Goal: Information Seeking & Learning: Find specific fact

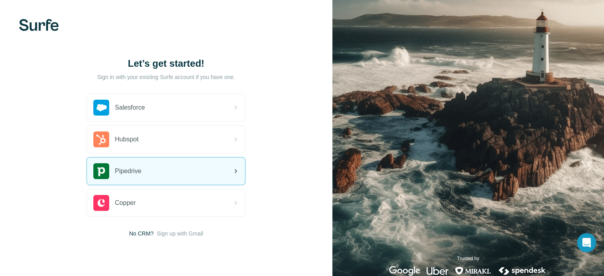
click at [218, 172] on div "Pipedrive" at bounding box center [166, 171] width 158 height 27
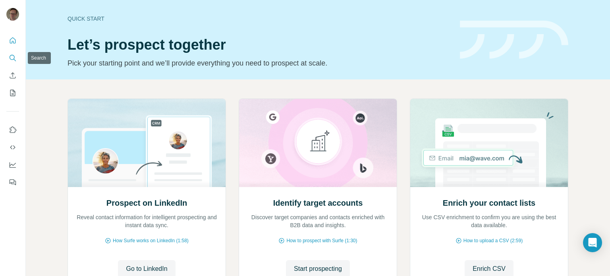
click at [17, 55] on button "Search" at bounding box center [12, 58] width 13 height 14
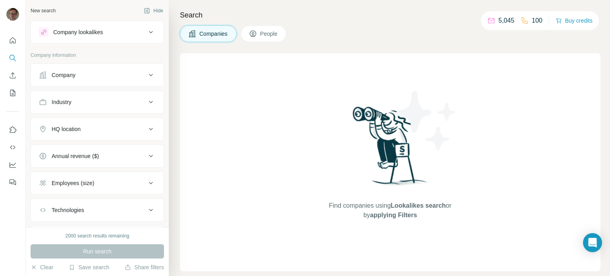
click at [257, 30] on icon at bounding box center [253, 34] width 8 height 8
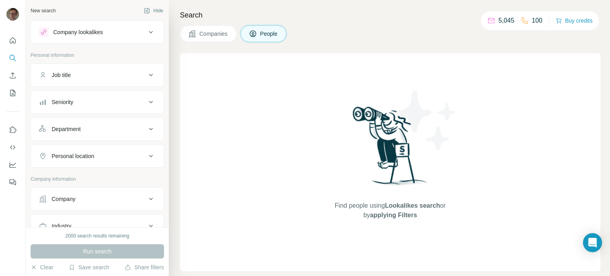
click at [146, 29] on icon at bounding box center [151, 32] width 10 height 10
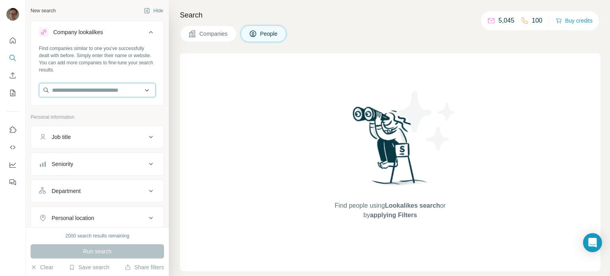
click at [138, 91] on input "text" at bounding box center [97, 90] width 117 height 14
click at [204, 75] on div "Find people using Lookalikes search or by applying Filters" at bounding box center [390, 162] width 420 height 218
click at [8, 216] on div at bounding box center [13, 138] width 26 height 276
click at [69, 87] on input "text" at bounding box center [97, 90] width 117 height 14
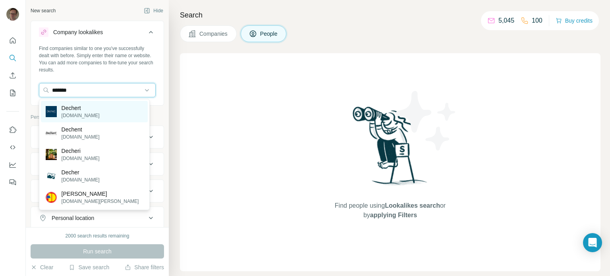
type input "*******"
click at [76, 111] on p "Dechert" at bounding box center [81, 108] width 38 height 8
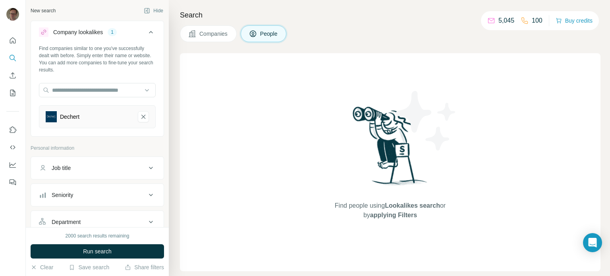
click at [148, 164] on icon at bounding box center [151, 168] width 10 height 10
click at [114, 189] on input "text" at bounding box center [89, 188] width 101 height 14
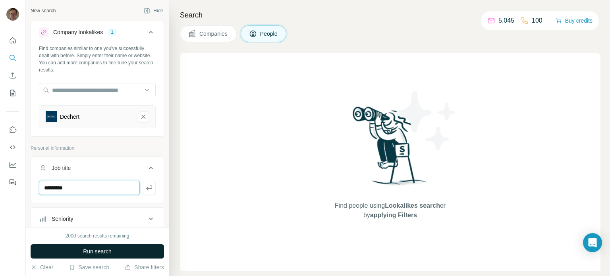
type input "*********"
click at [133, 248] on button "Run search" at bounding box center [97, 251] width 133 height 14
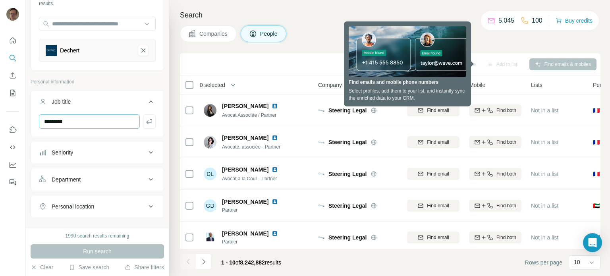
scroll to position [119, 0]
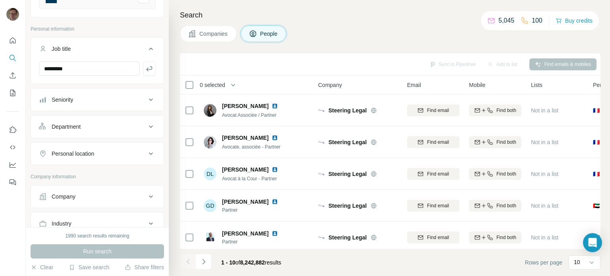
click at [147, 195] on icon at bounding box center [151, 197] width 10 height 10
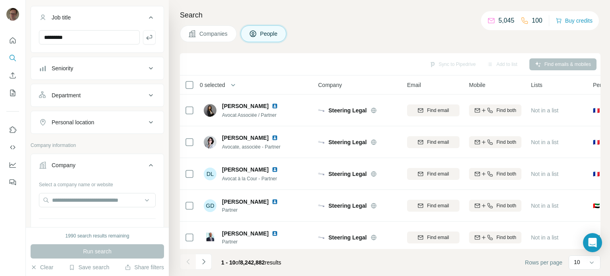
scroll to position [199, 0]
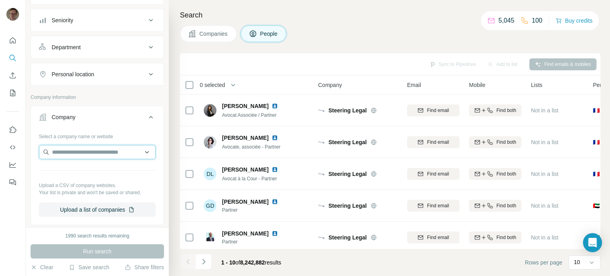
click at [89, 154] on input "text" at bounding box center [97, 152] width 117 height 14
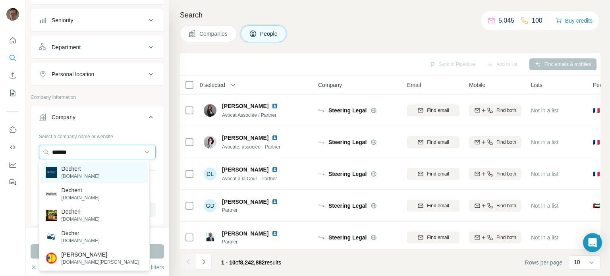
type input "*******"
click at [98, 175] on div "Dechert [DOMAIN_NAME]" at bounding box center [94, 172] width 107 height 21
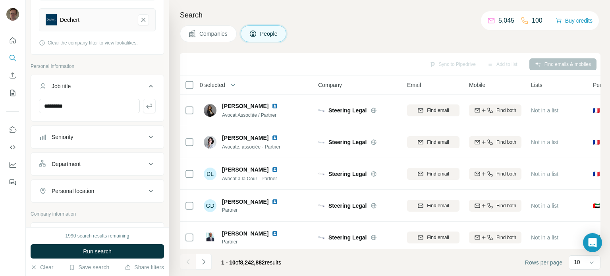
scroll to position [54, 0]
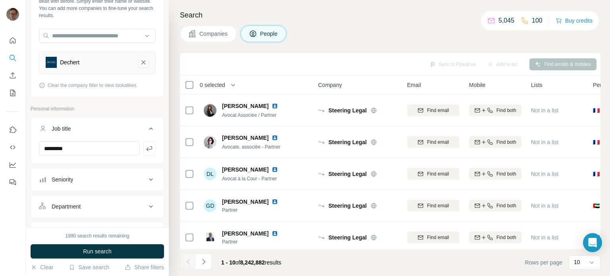
click at [140, 65] on icon "Dechert-remove-button" at bounding box center [143, 62] width 7 height 8
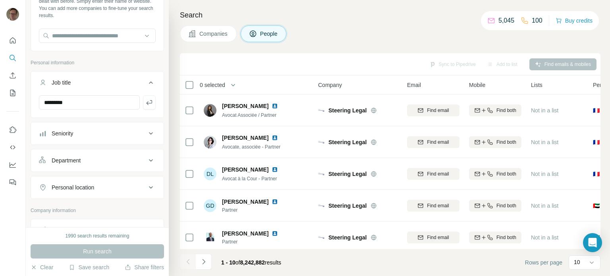
click at [19, 234] on div at bounding box center [13, 138] width 26 height 276
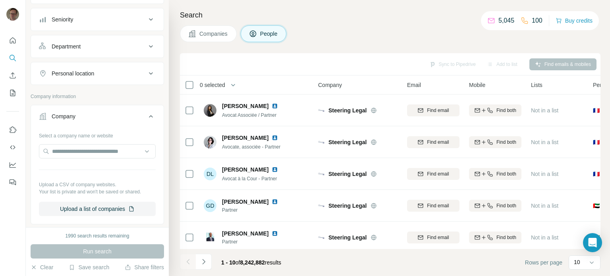
scroll to position [173, 0]
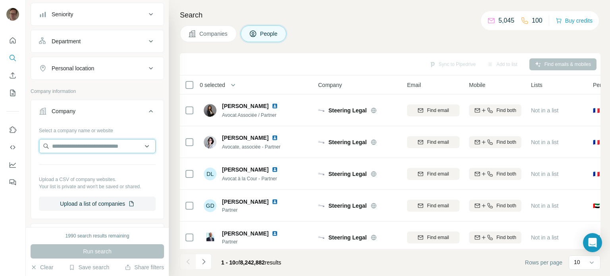
click at [111, 145] on input "text" at bounding box center [97, 146] width 117 height 14
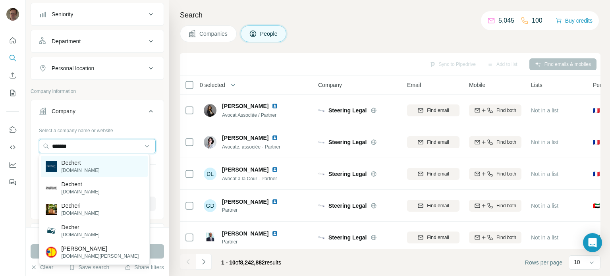
type input "*******"
click at [102, 169] on div "Dechert [DOMAIN_NAME]" at bounding box center [94, 166] width 107 height 21
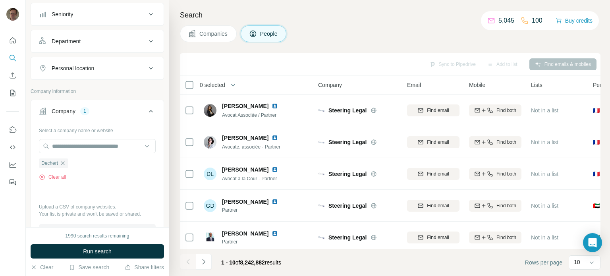
click at [98, 251] on span "Run search" at bounding box center [97, 251] width 29 height 8
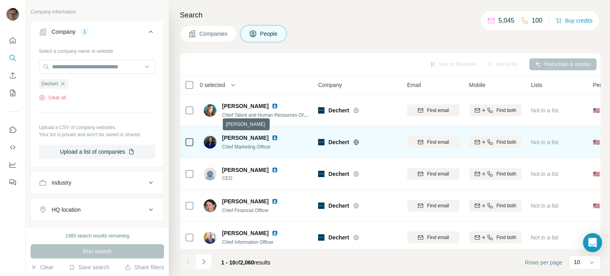
click at [237, 138] on span "[PERSON_NAME]" at bounding box center [245, 138] width 46 height 6
drag, startPoint x: 237, startPoint y: 138, endPoint x: 210, endPoint y: 143, distance: 27.8
click at [210, 143] on img at bounding box center [210, 142] width 13 height 13
click at [228, 138] on span "[PERSON_NAME]" at bounding box center [245, 138] width 46 height 6
click at [244, 144] on span "Chief Marketing Officer" at bounding box center [246, 147] width 49 height 6
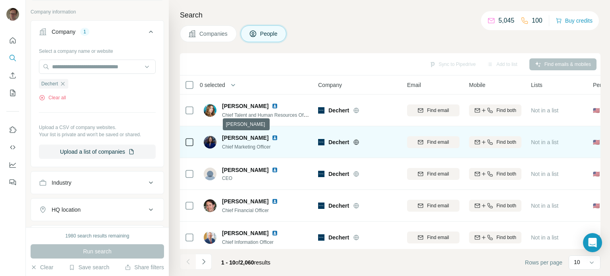
click at [248, 135] on span "[PERSON_NAME]" at bounding box center [245, 138] width 46 height 6
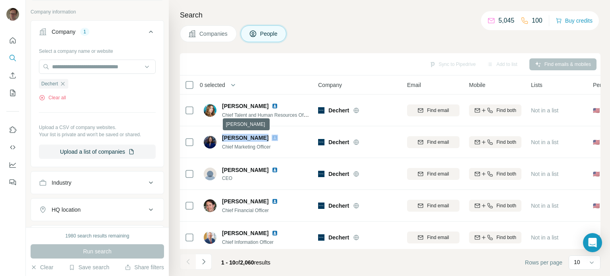
copy span "[PERSON_NAME]"
